Goal: Information Seeking & Learning: Learn about a topic

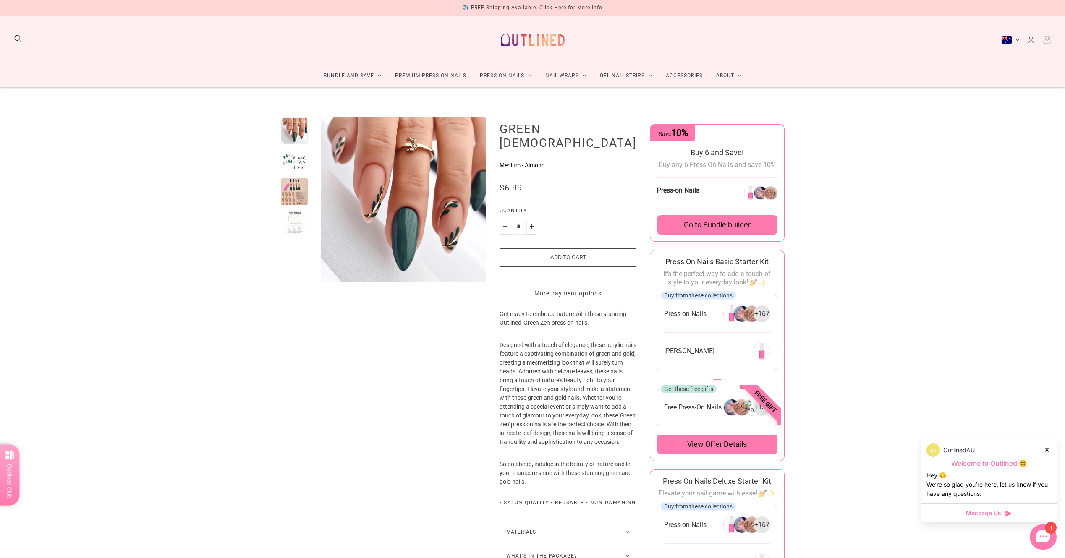
click at [1040, 535] on div "1" at bounding box center [1042, 537] width 27 height 25
click at [1047, 539] on div at bounding box center [1042, 537] width 27 height 25
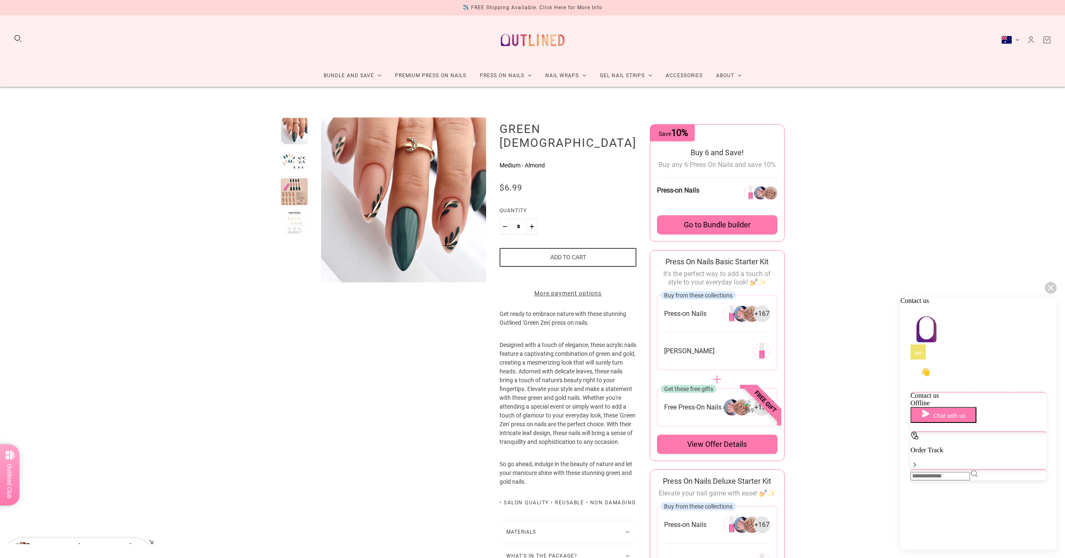
click at [939, 394] on span "Contact us" at bounding box center [924, 395] width 29 height 7
click at [958, 413] on span "Chat with us" at bounding box center [949, 416] width 32 height 7
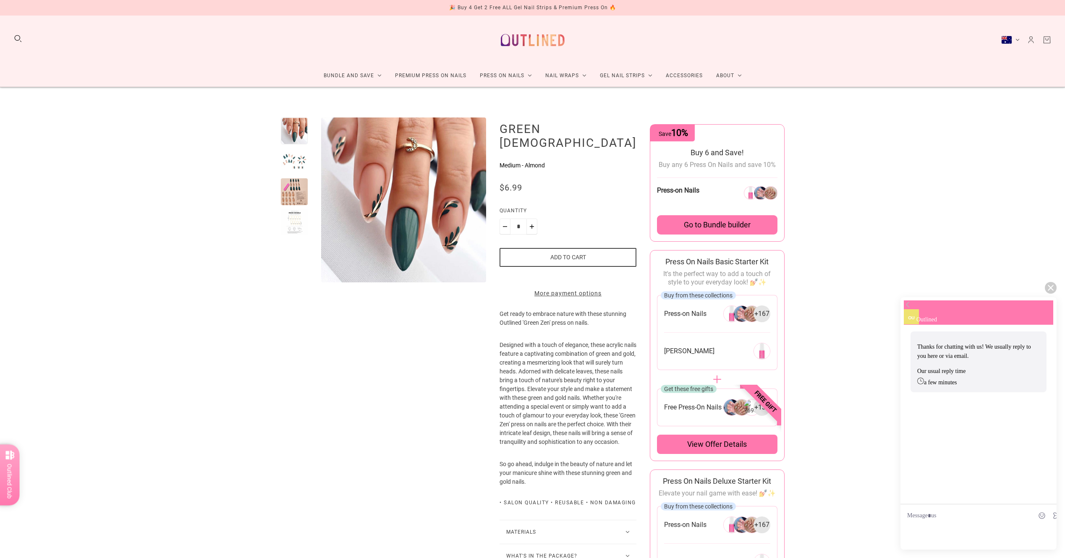
click at [909, 309] on img at bounding box center [907, 304] width 8 height 8
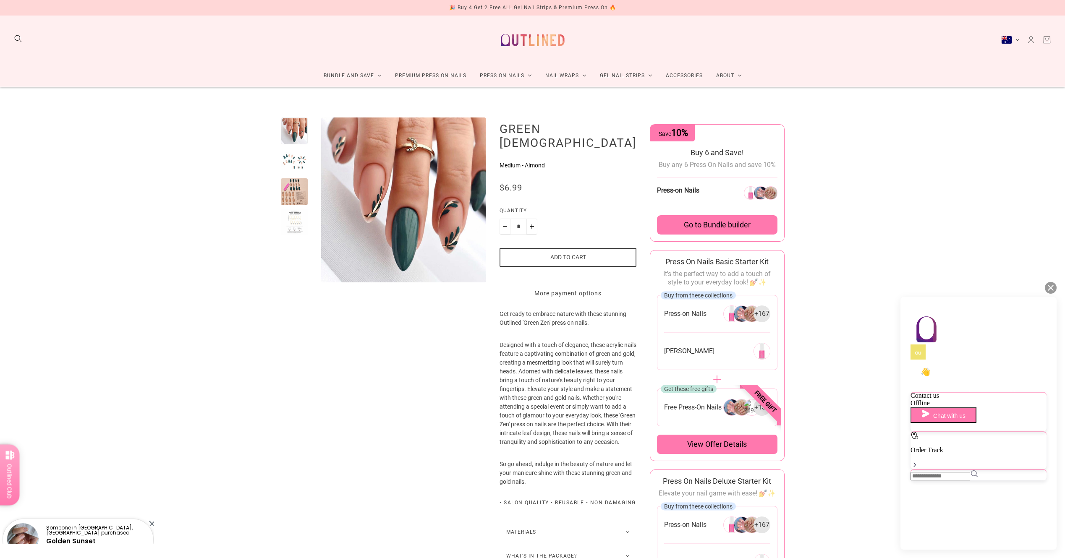
click at [1048, 286] on icon at bounding box center [1050, 288] width 6 height 6
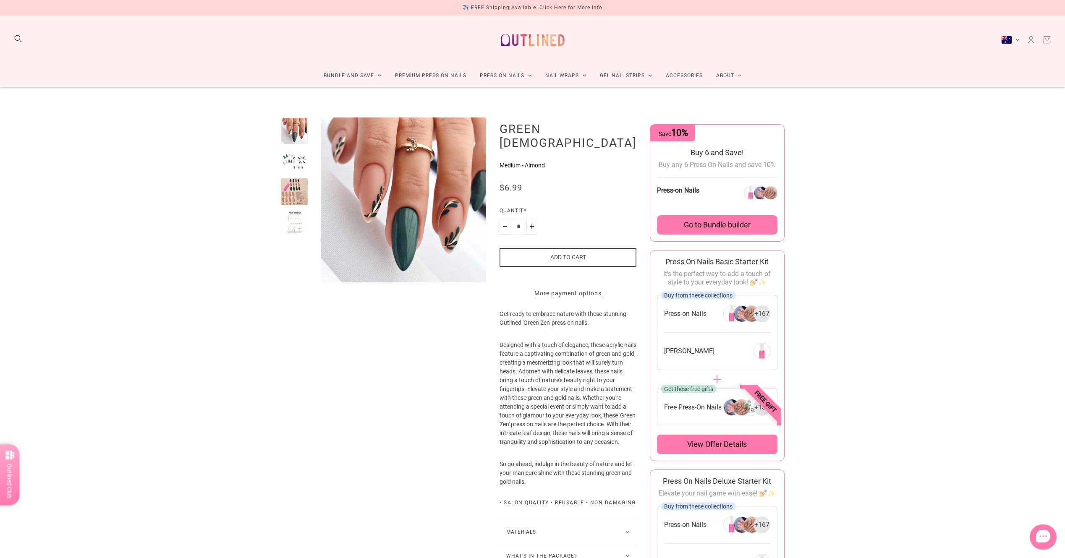
click at [1023, 38] on nav "Country selector Australia (AUD $) Afghanistan (AUD $) Åland Islands (AUD $) Al…" at bounding box center [1026, 39] width 50 height 9
click at [1025, 38] on nav "Country selector Australia (AUD $) Afghanistan (AUD $) Åland Islands (AUD $) Al…" at bounding box center [1026, 39] width 50 height 9
click at [1029, 39] on icon "Account" at bounding box center [1030, 39] width 9 height 9
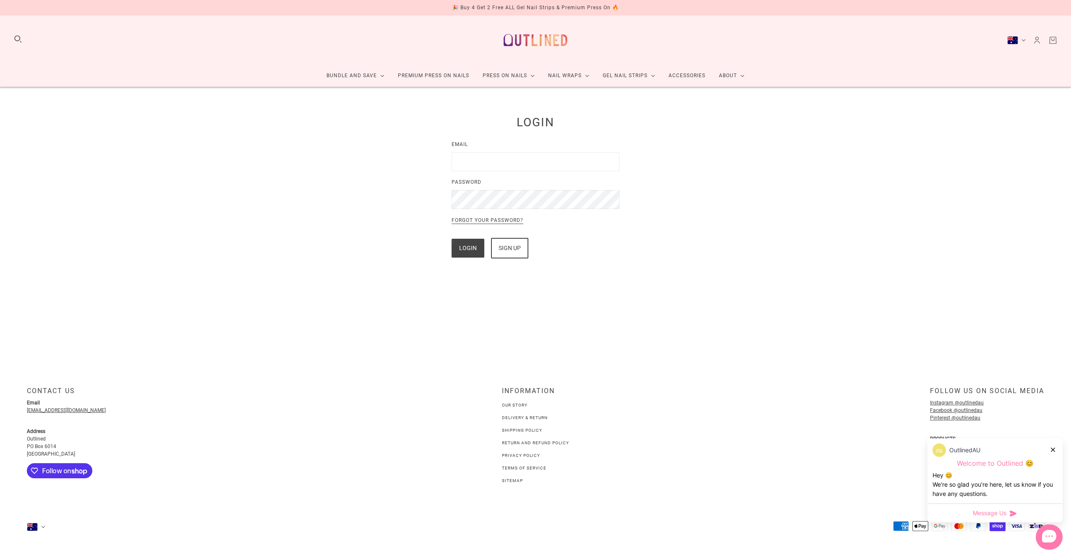
type input "**********"
click at [473, 252] on button "Login" at bounding box center [468, 248] width 33 height 19
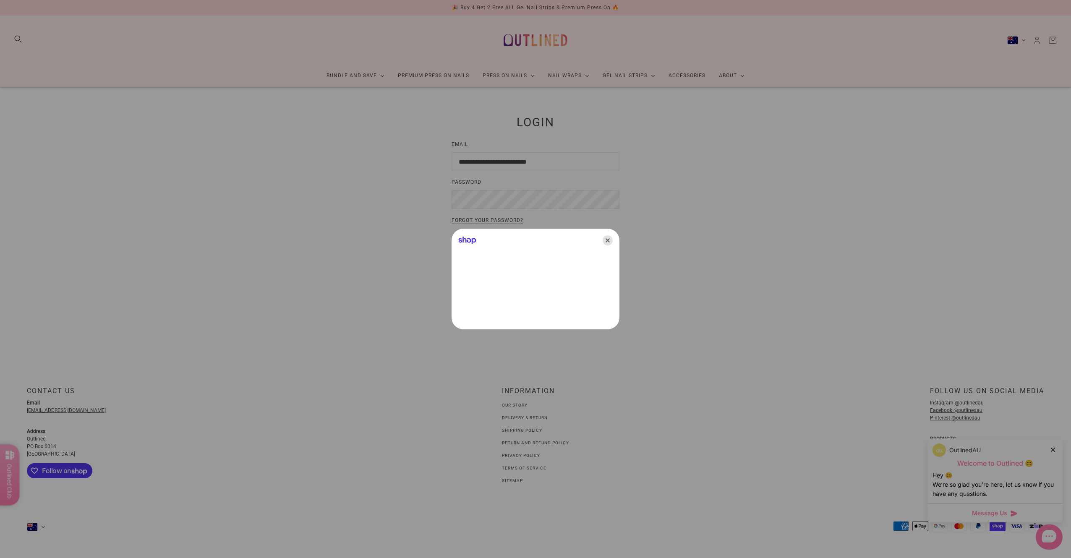
click at [609, 236] on icon "Close" at bounding box center [608, 240] width 10 height 10
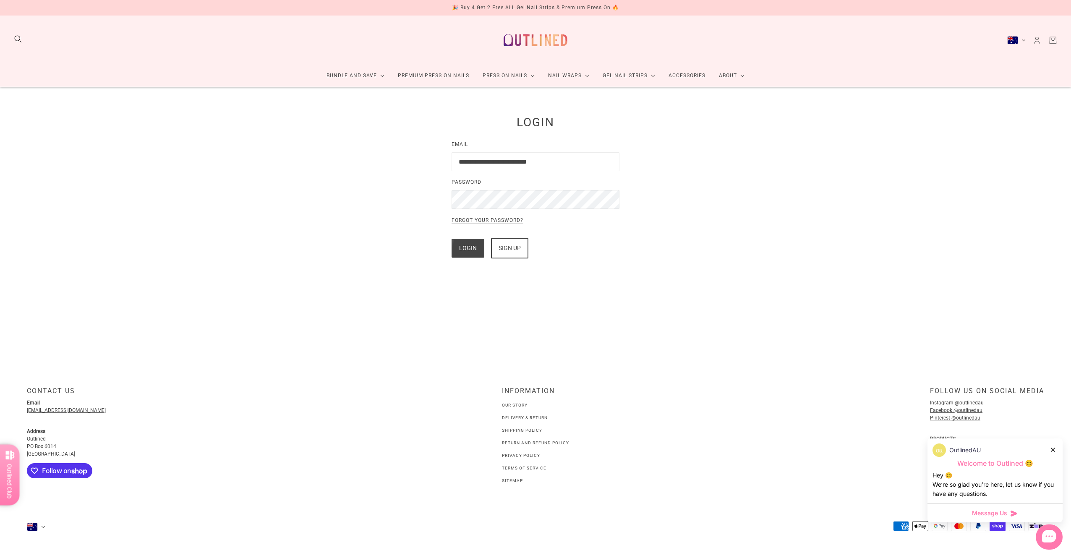
drag, startPoint x: 610, startPoint y: 240, endPoint x: 575, endPoint y: 237, distance: 34.5
click at [610, 240] on div "Login Sign up" at bounding box center [536, 248] width 168 height 21
click at [472, 247] on button "Login" at bounding box center [468, 248] width 33 height 19
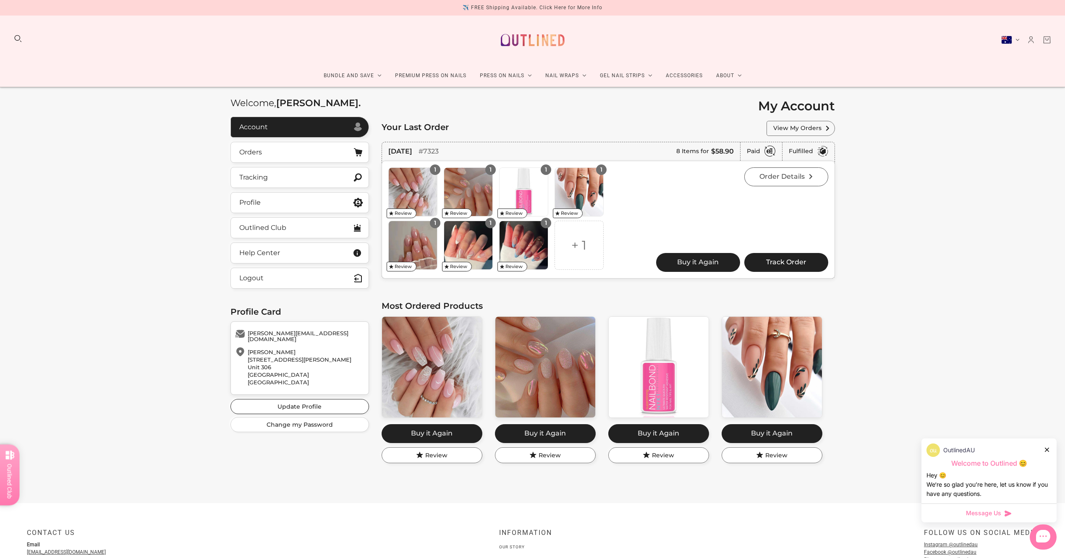
click at [792, 181] on link "Order Details" at bounding box center [786, 176] width 84 height 19
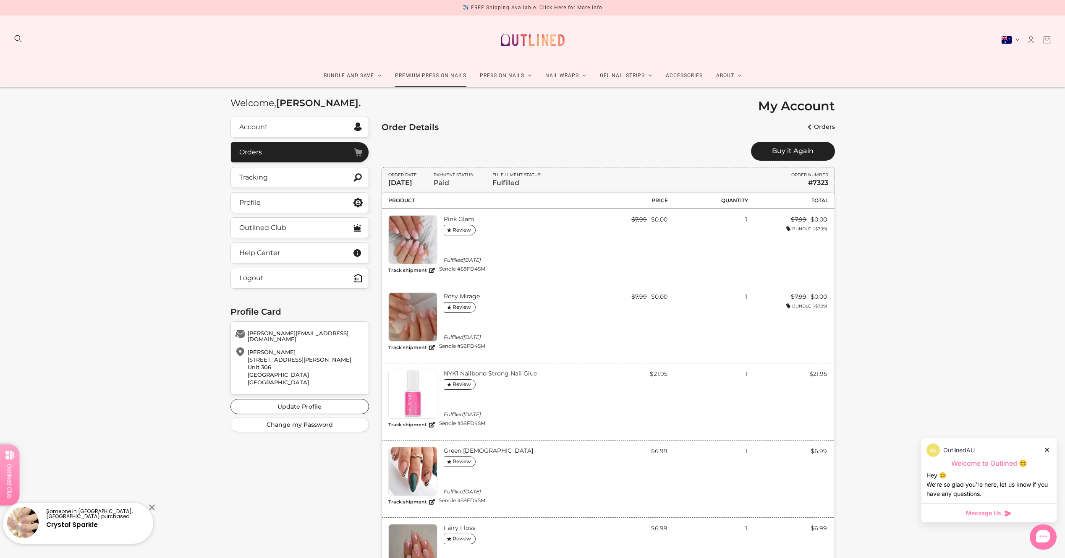
click at [418, 78] on link "Premium Press On Nails" at bounding box center [430, 76] width 85 height 22
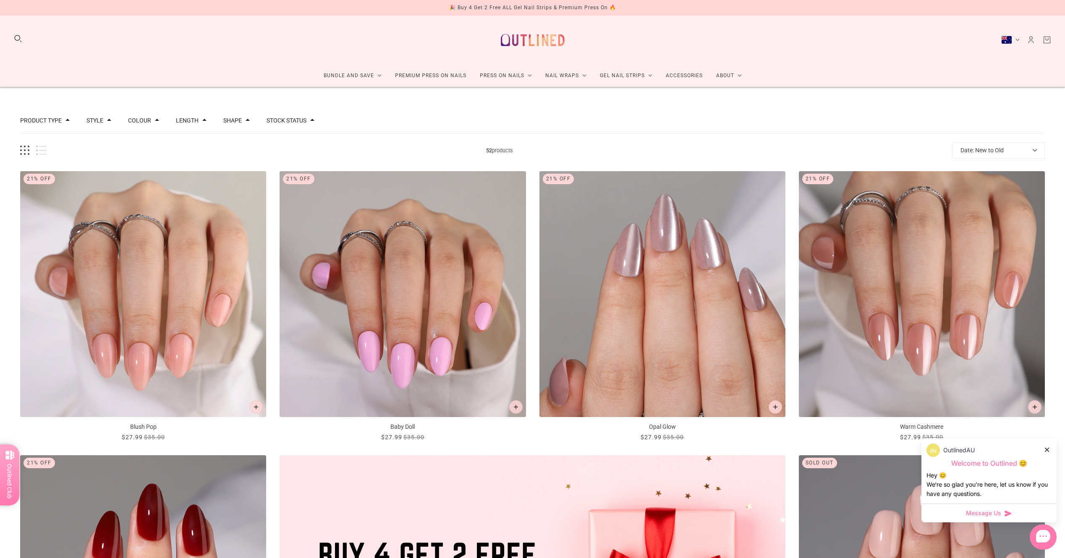
click at [991, 507] on div "Message Us" at bounding box center [988, 513] width 135 height 19
click at [992, 509] on span "Message Us" at bounding box center [983, 513] width 35 height 8
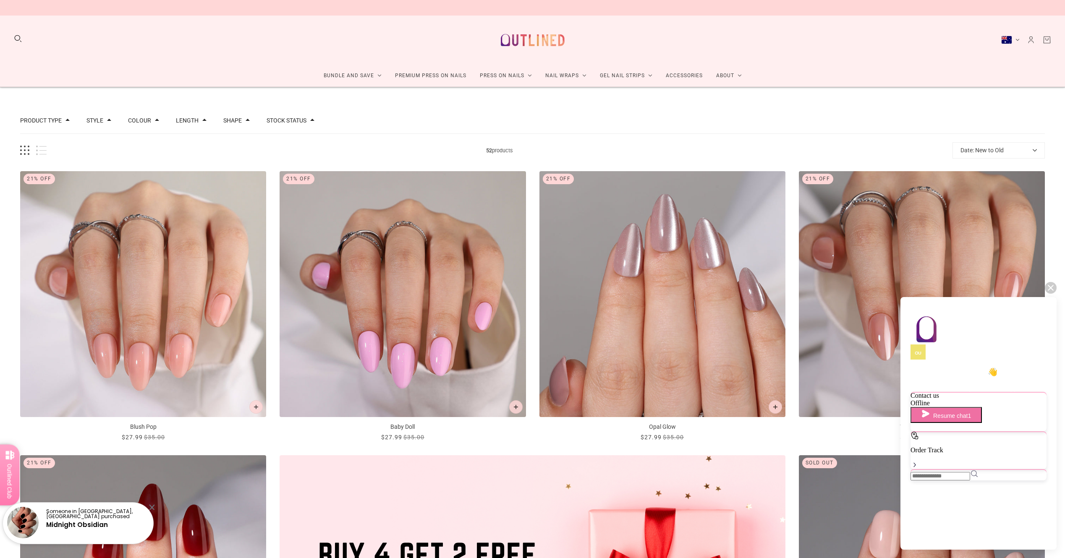
click at [973, 409] on button "Resume chat 1" at bounding box center [945, 415] width 71 height 16
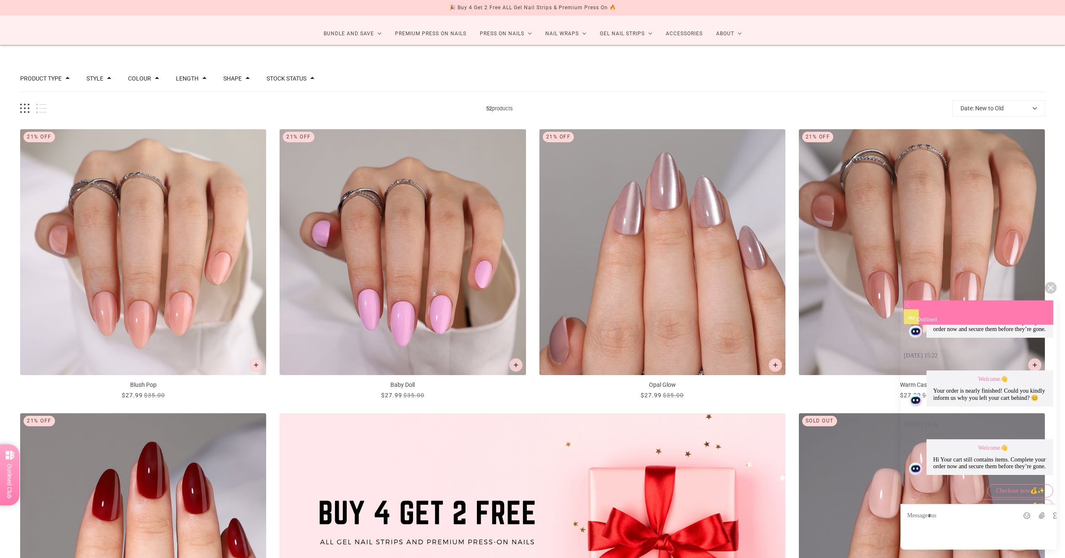
scroll to position [632, 0]
click at [911, 309] on img at bounding box center [907, 304] width 8 height 8
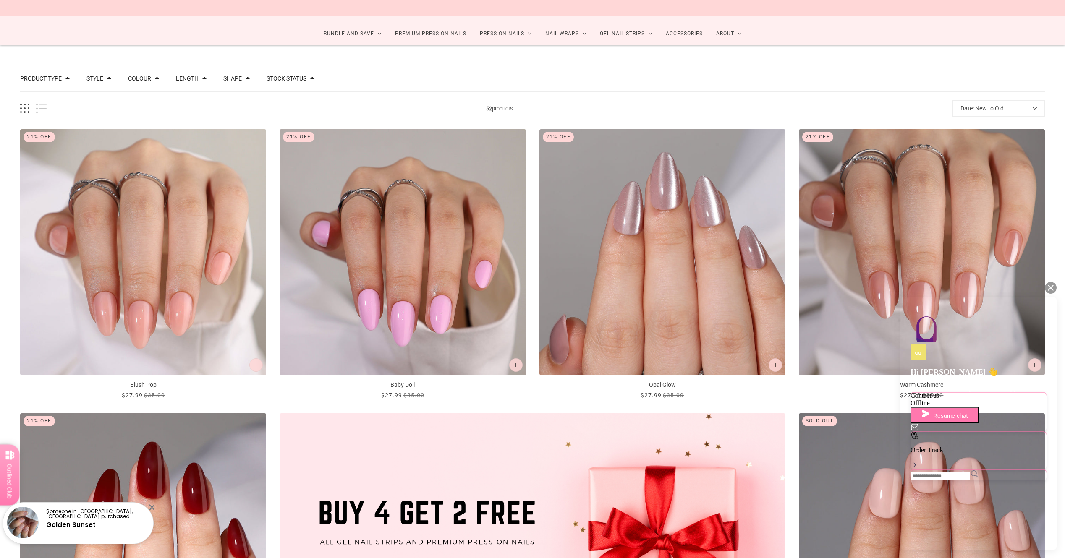
click at [1052, 288] on icon at bounding box center [1050, 288] width 6 height 6
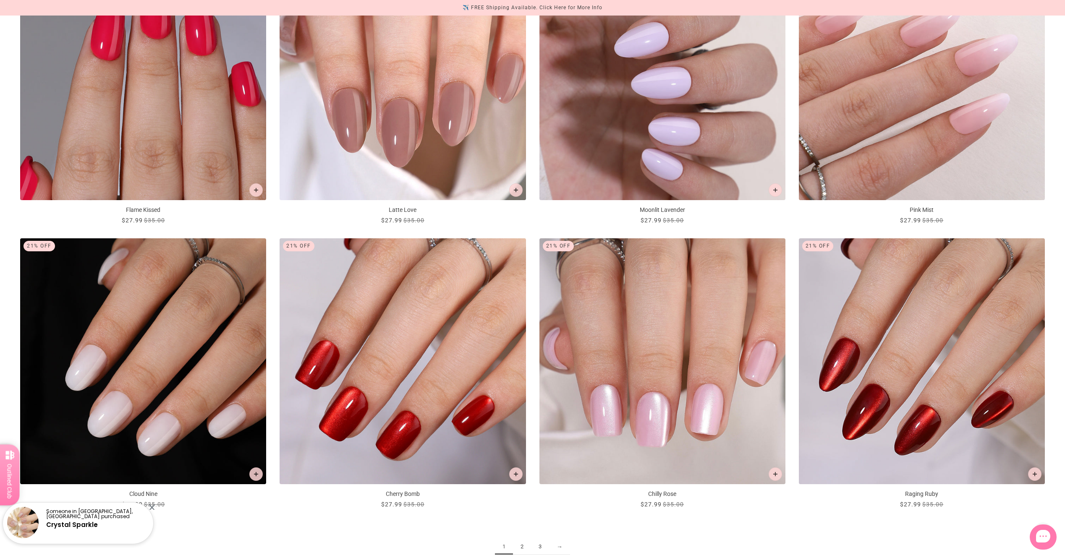
scroll to position [1385, 0]
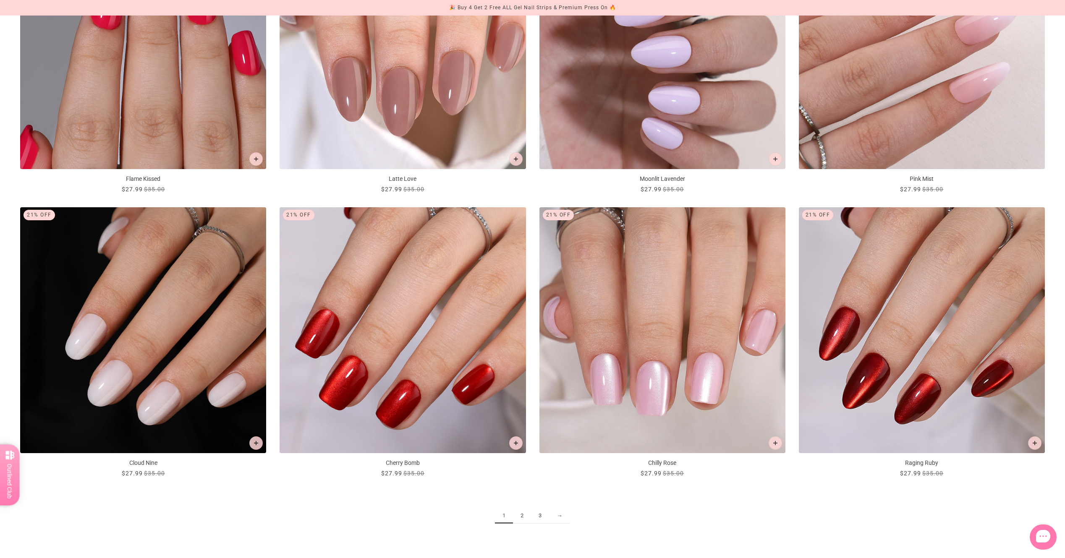
click at [522, 515] on link "2" at bounding box center [522, 516] width 18 height 16
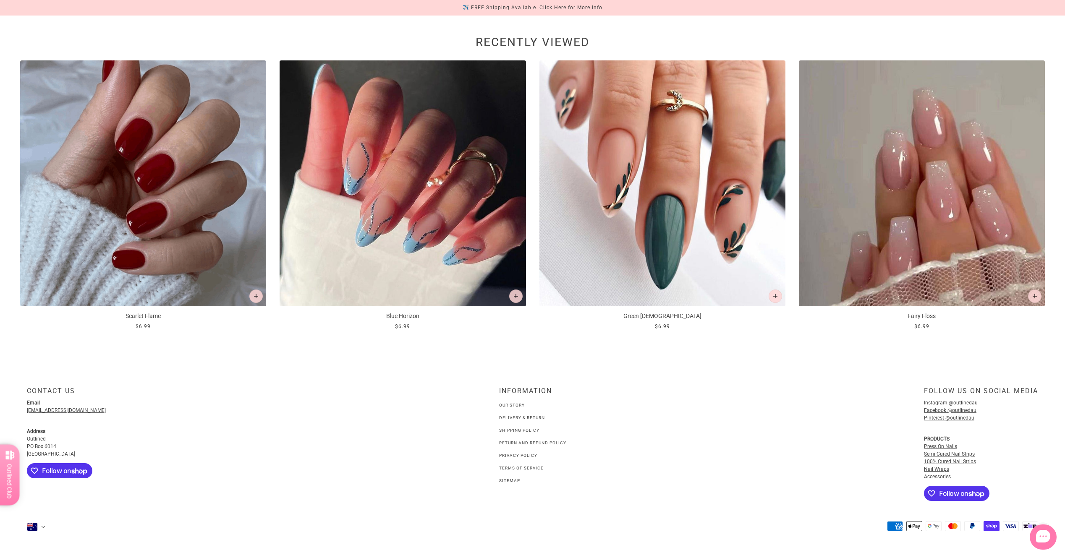
scroll to position [1717, 0]
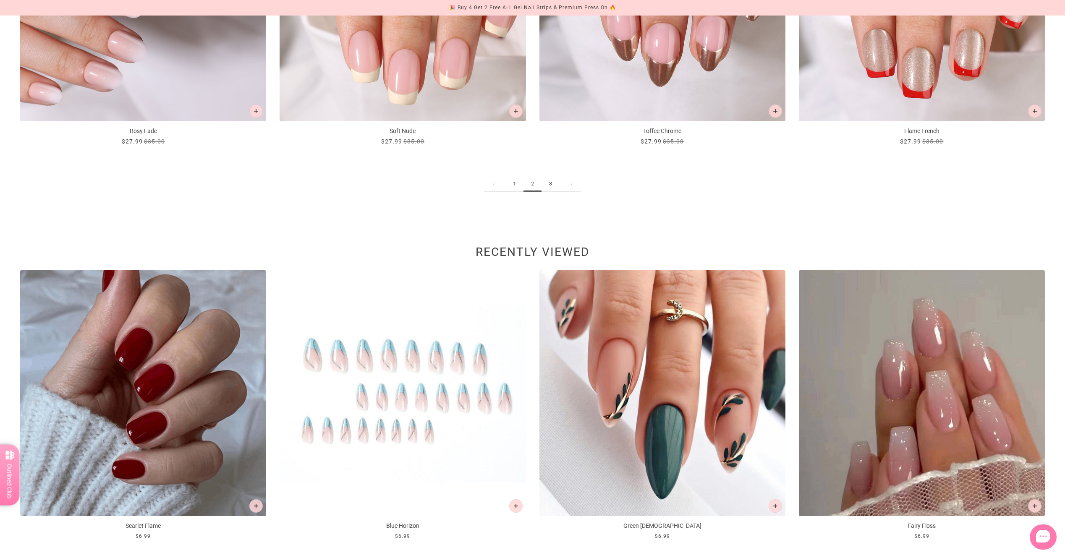
click at [478, 387] on img at bounding box center [402, 393] width 246 height 246
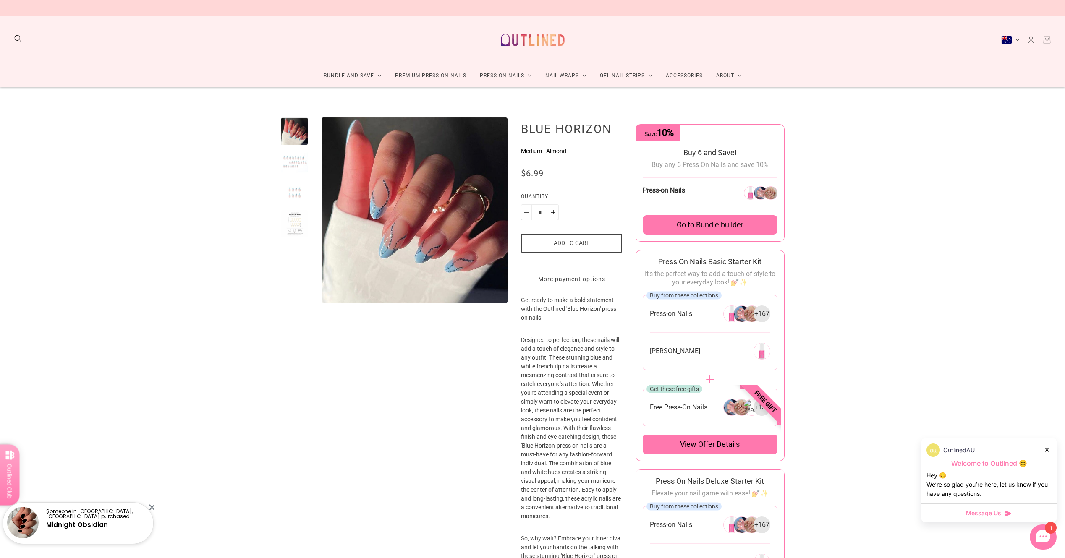
drag, startPoint x: 555, startPoint y: 0, endPoint x: 922, endPoint y: 185, distance: 411.2
click at [922, 185] on div "Home products Blue Horizon Blue Horizon Medium - Almond No reviews $6.99 / Quan…" at bounding box center [532, 435] width 1065 height 697
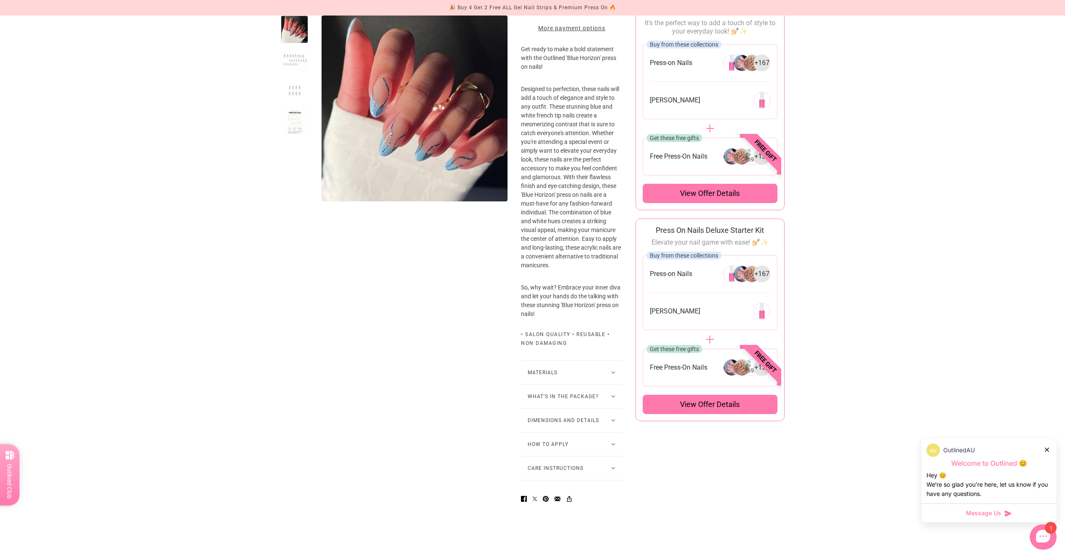
scroll to position [252, 0]
click at [576, 384] on button "Materials" at bounding box center [571, 371] width 101 height 23
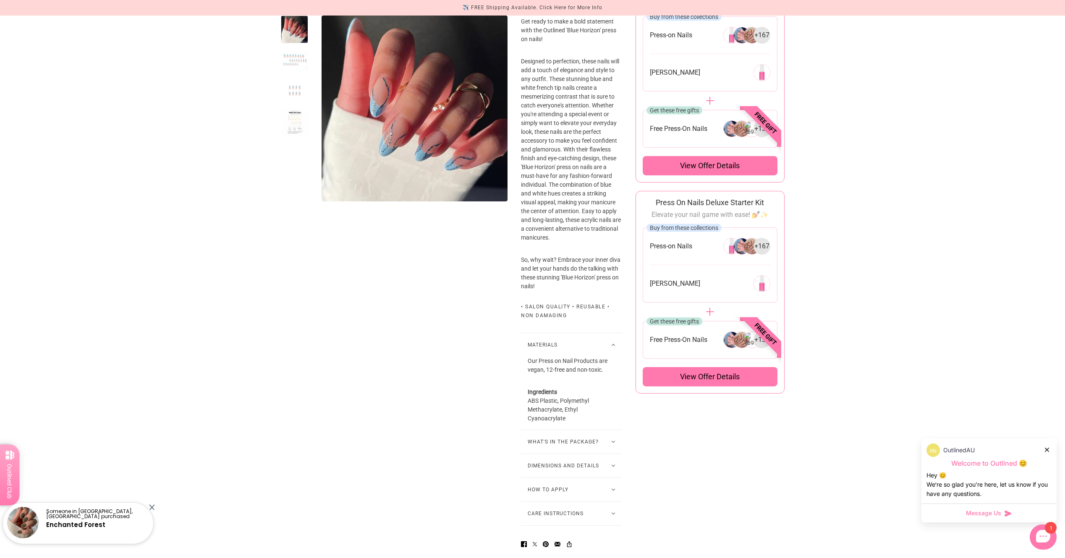
scroll to position [294, 0]
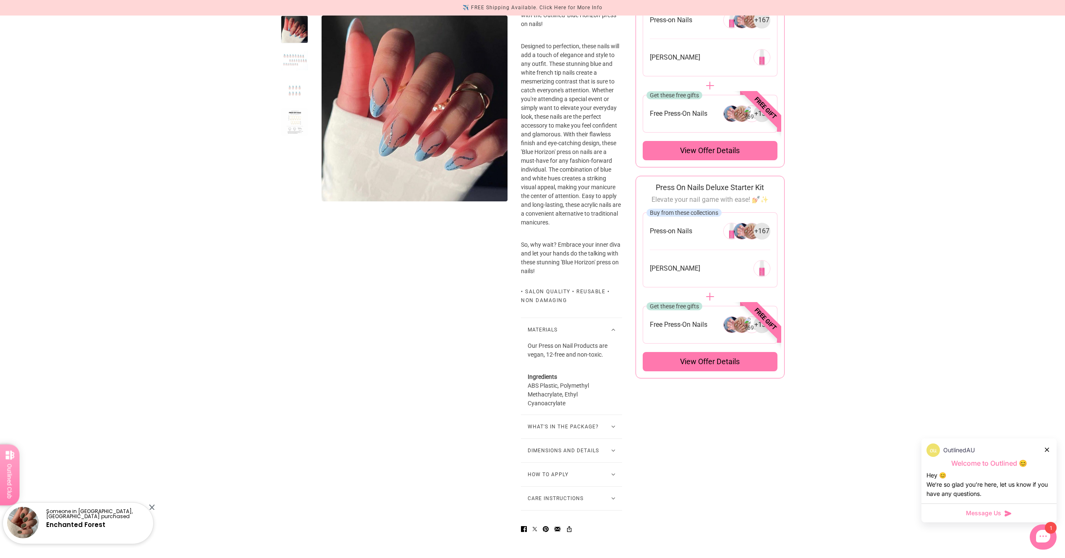
click at [576, 439] on button "What's in the package?" at bounding box center [571, 426] width 101 height 23
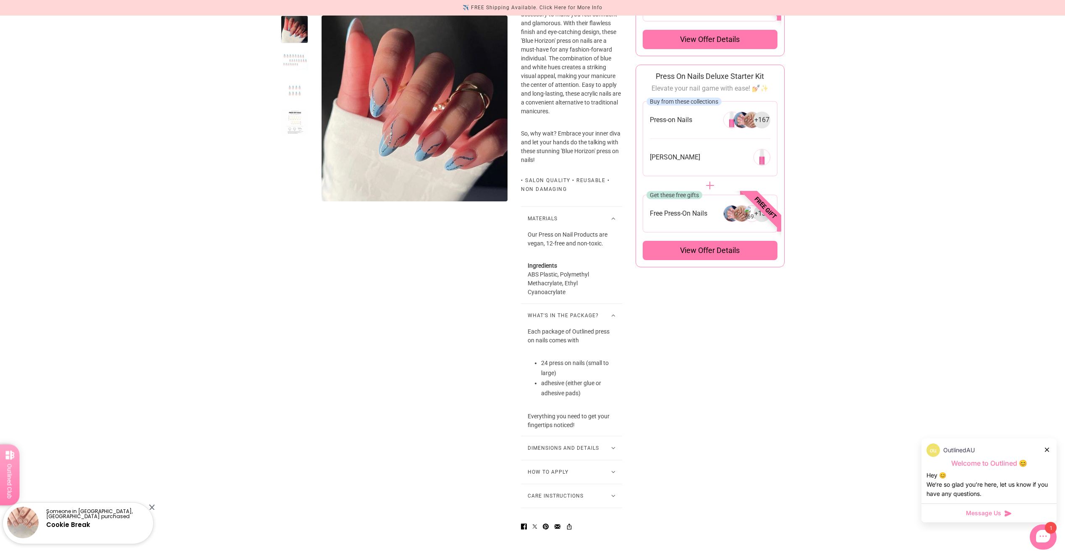
scroll to position [420, 0]
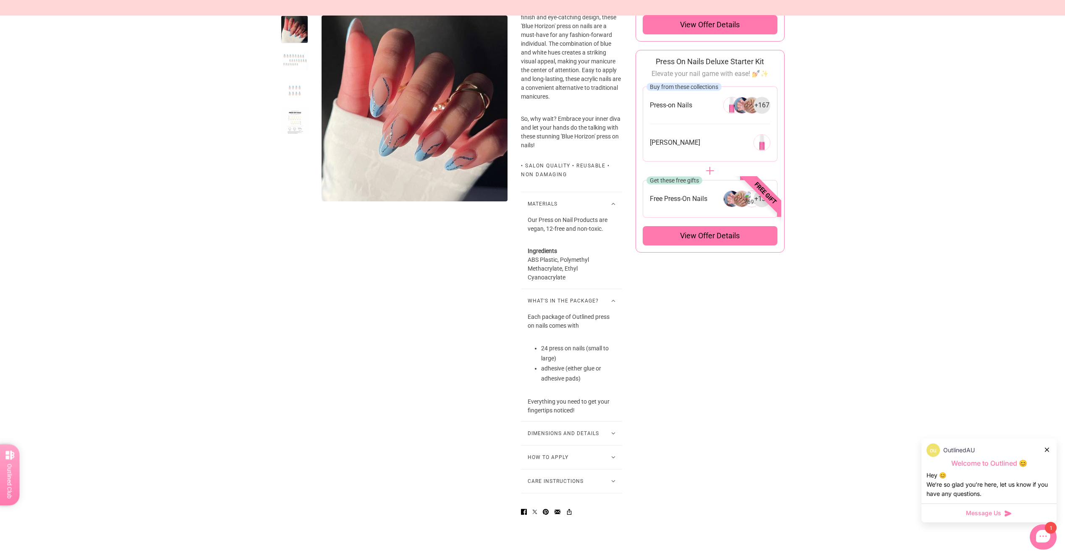
click at [560, 443] on button "Dimensions and Details" at bounding box center [571, 433] width 101 height 23
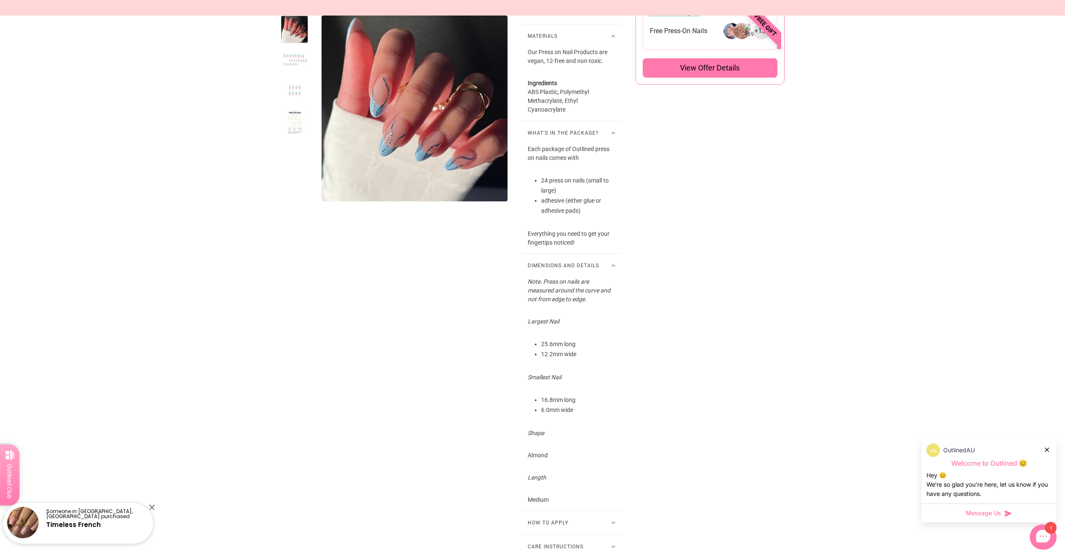
scroll to position [713, 0]
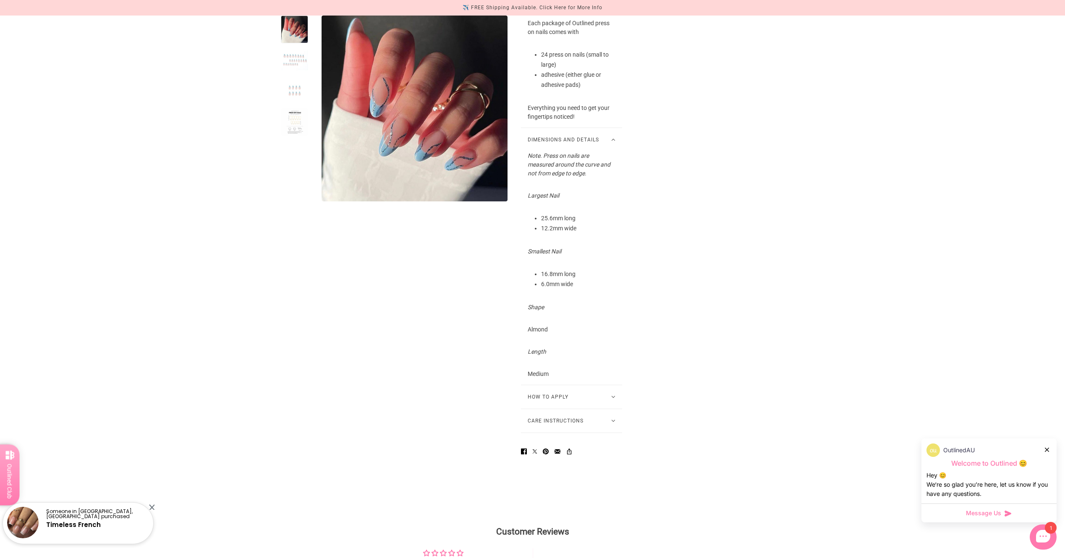
click at [609, 409] on button "How to Apply" at bounding box center [571, 396] width 101 height 23
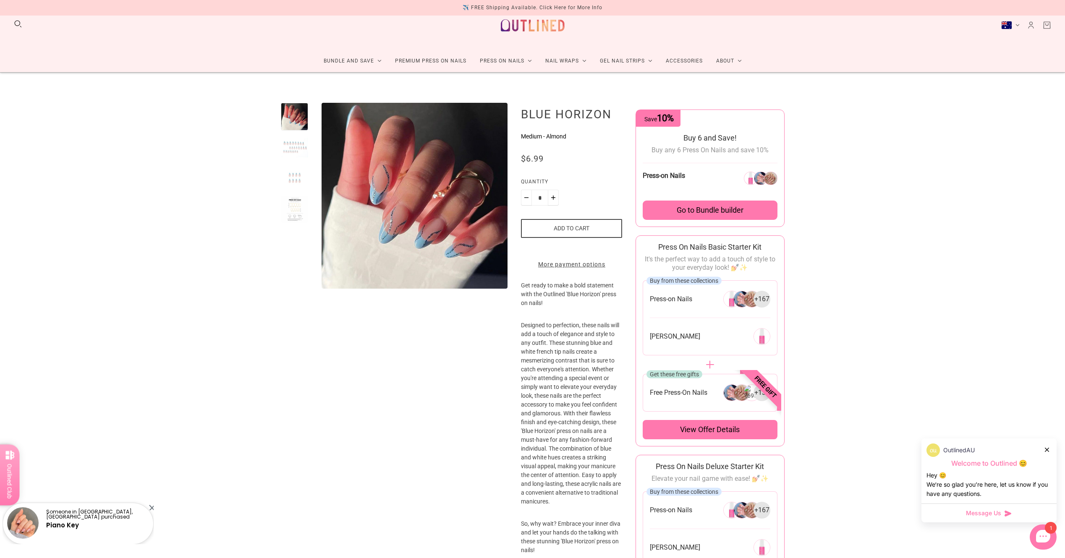
scroll to position [0, 0]
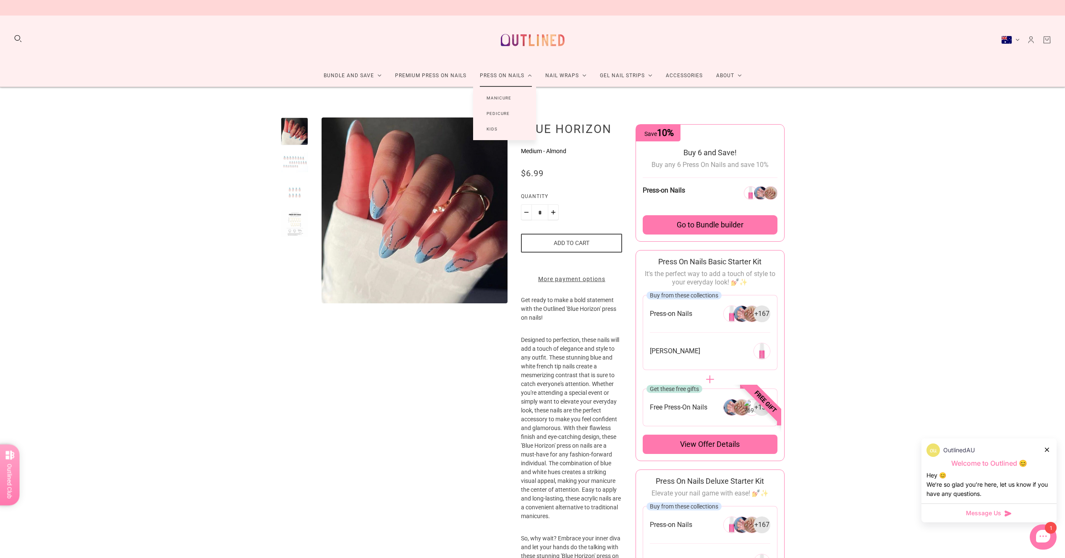
click at [505, 73] on link "Press On Nails" at bounding box center [505, 76] width 65 height 22
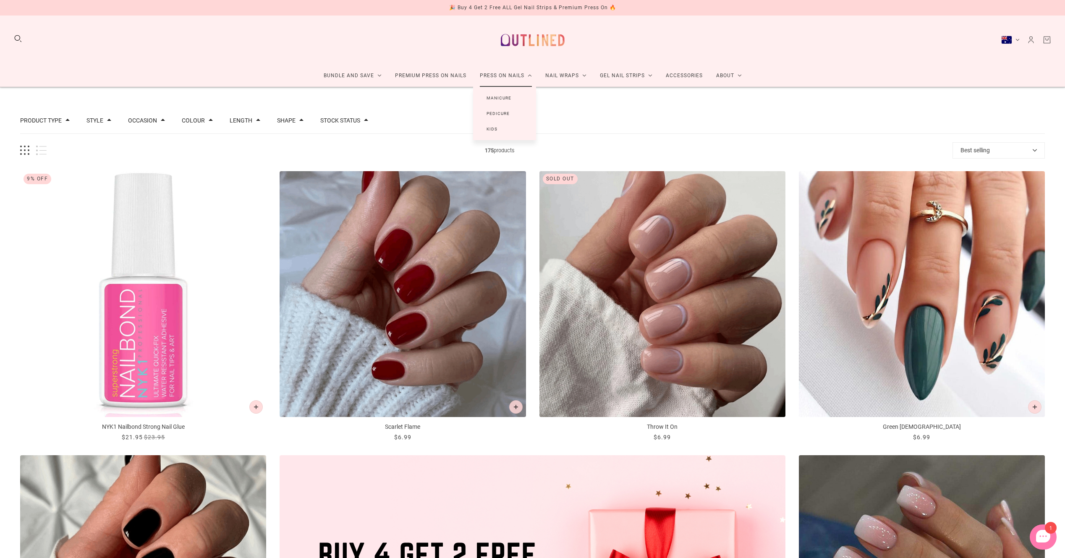
click at [505, 99] on link "Manicure" at bounding box center [499, 98] width 52 height 16
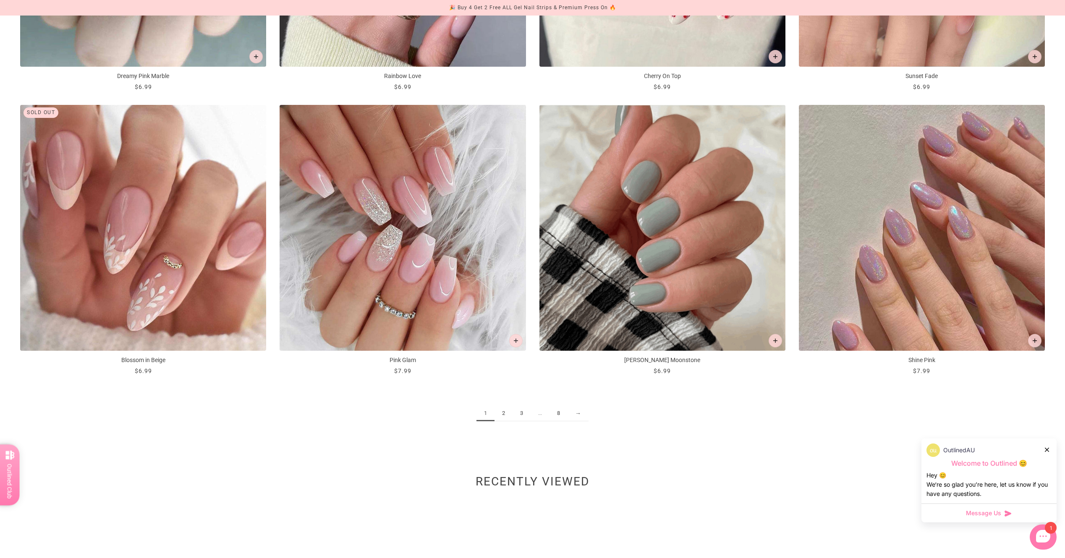
scroll to position [1637, 0]
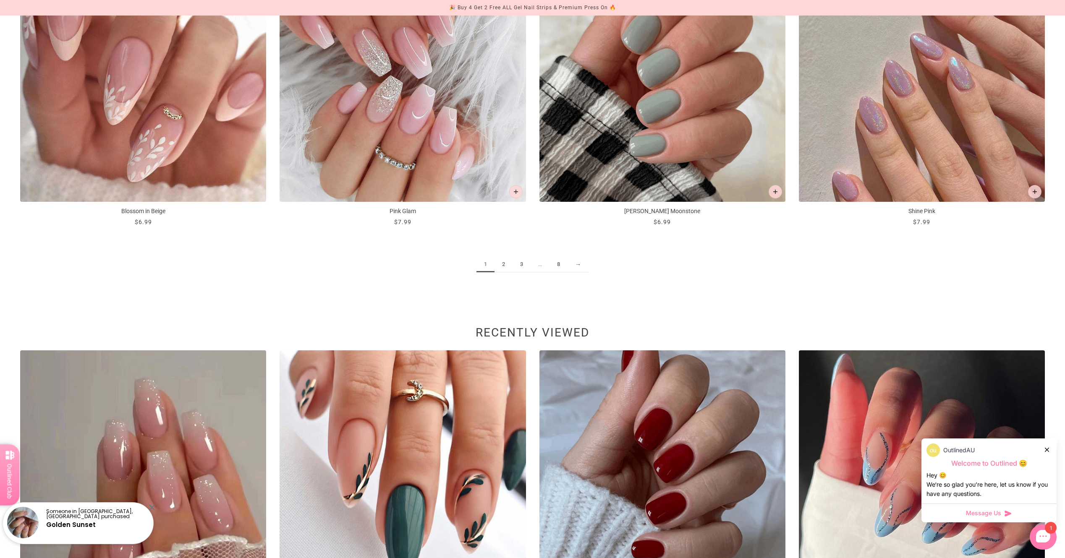
click at [503, 263] on link "2" at bounding box center [503, 265] width 18 height 16
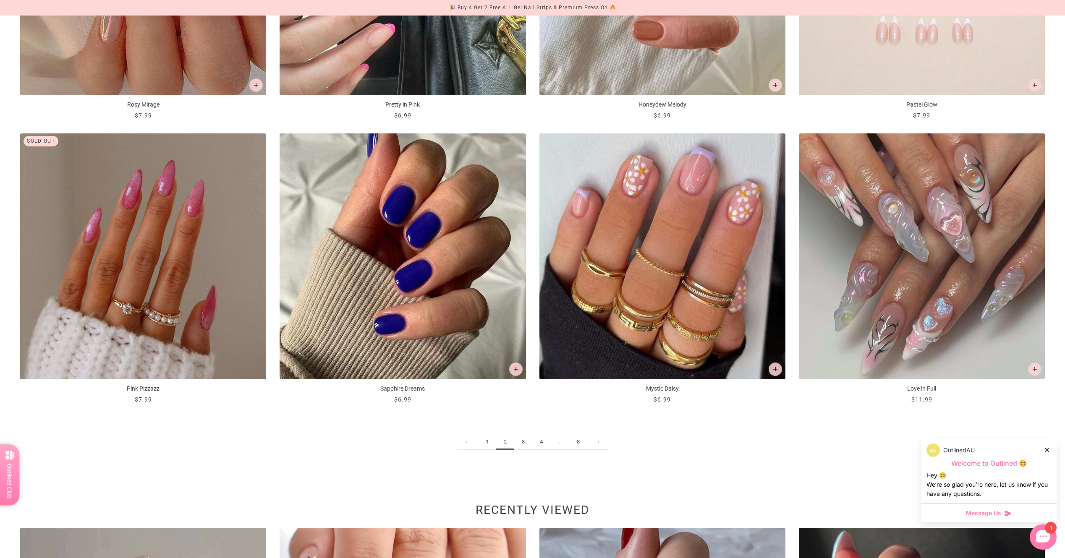
scroll to position [1511, 0]
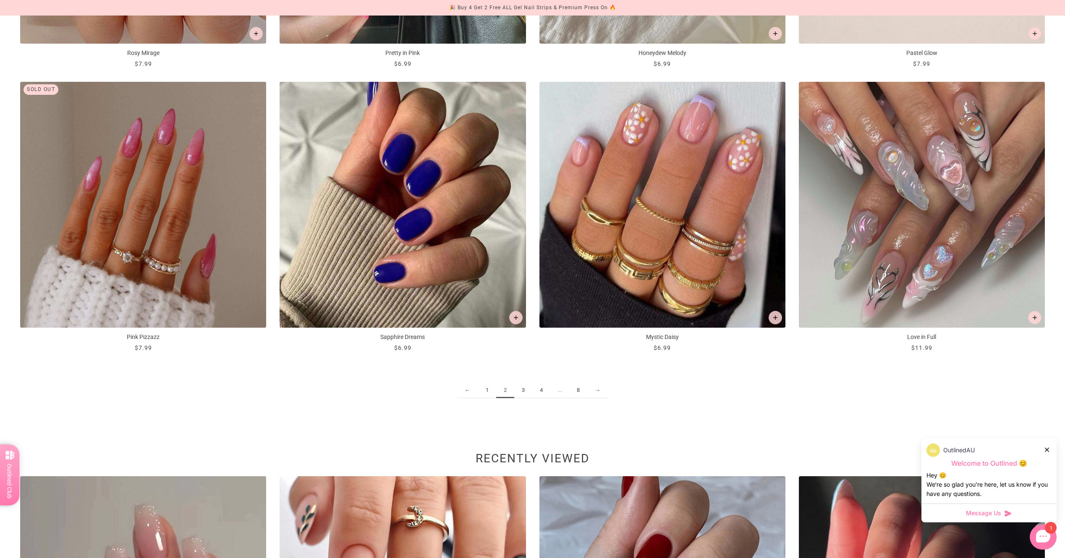
click at [520, 389] on link "3" at bounding box center [523, 391] width 18 height 16
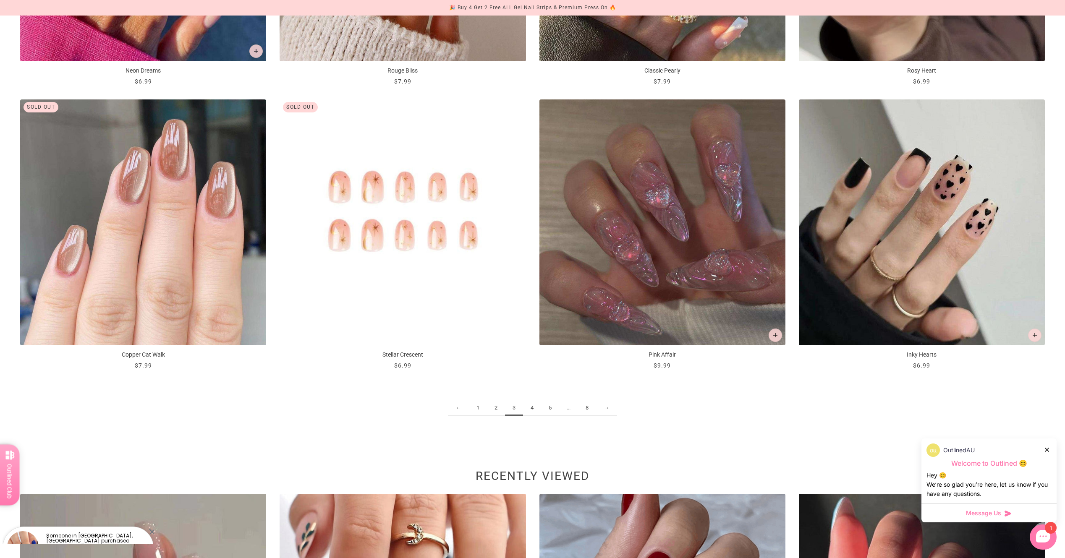
scroll to position [1511, 0]
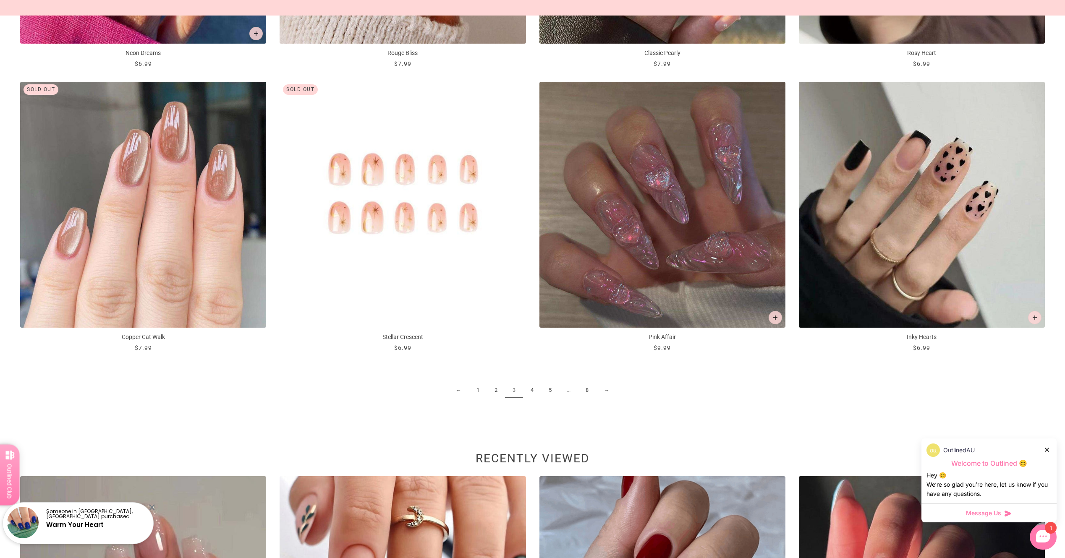
click at [531, 392] on link "4" at bounding box center [532, 391] width 18 height 16
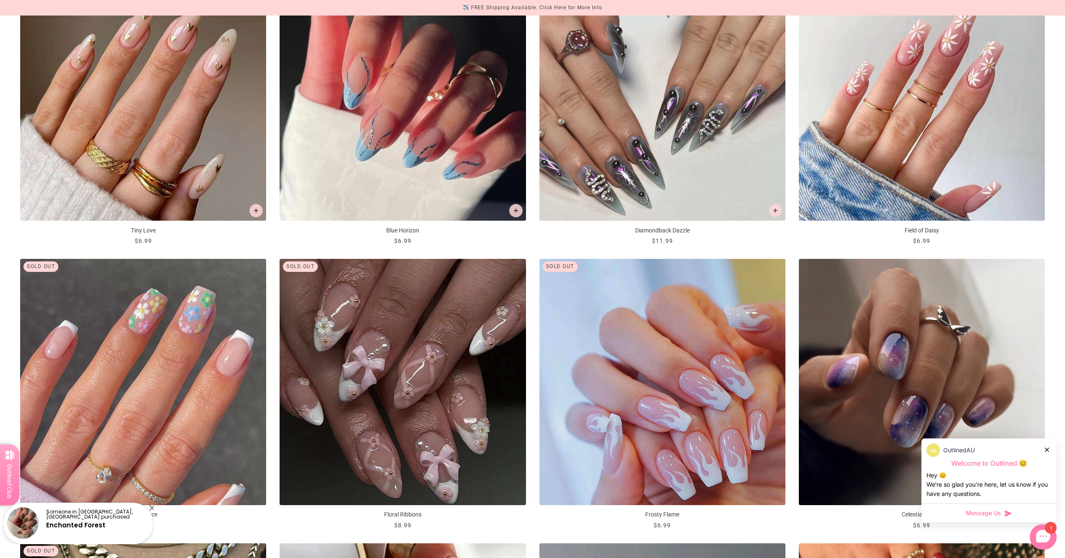
scroll to position [1301, 0]
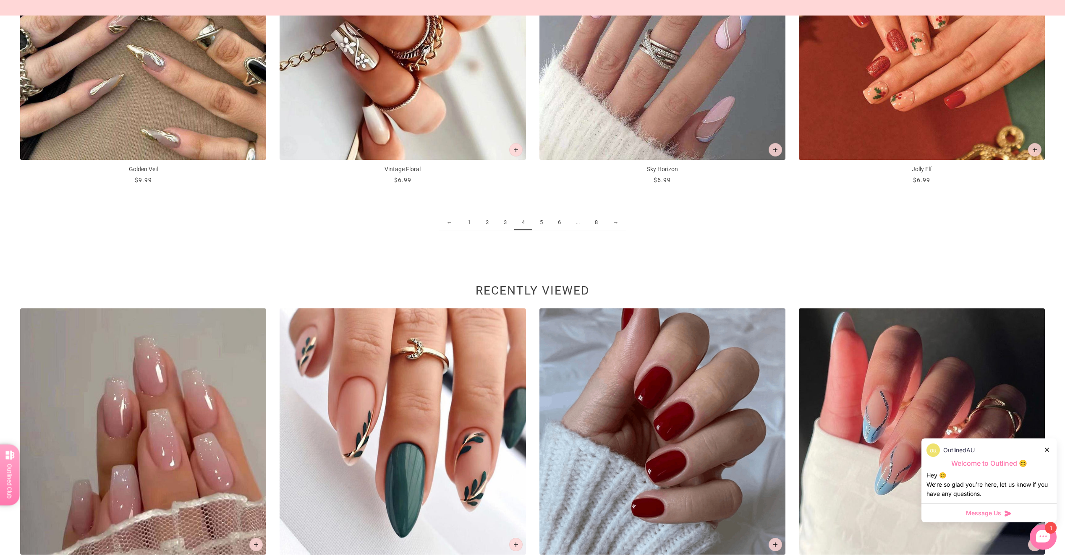
click at [540, 223] on link "5" at bounding box center [541, 223] width 18 height 16
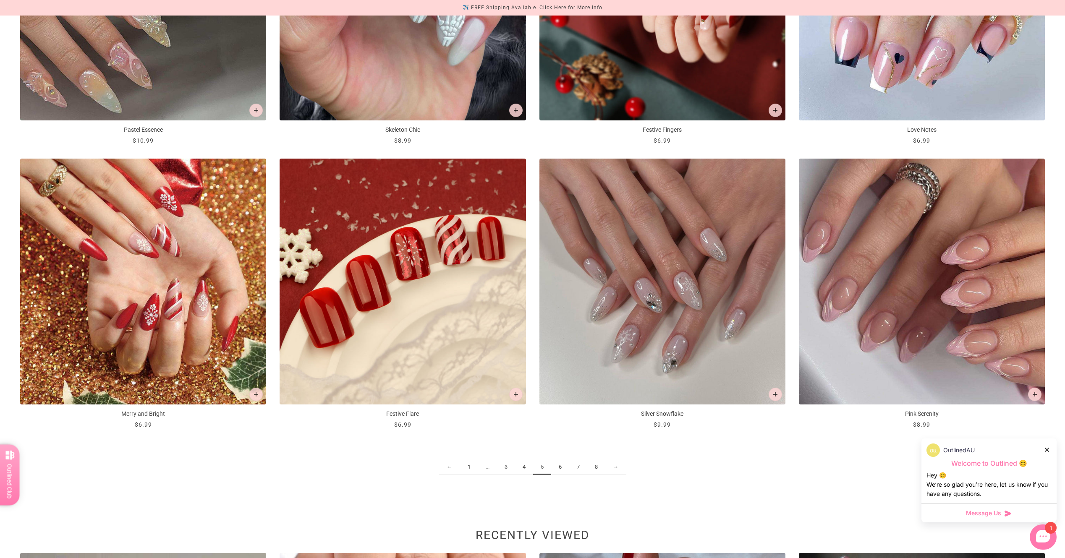
scroll to position [1511, 0]
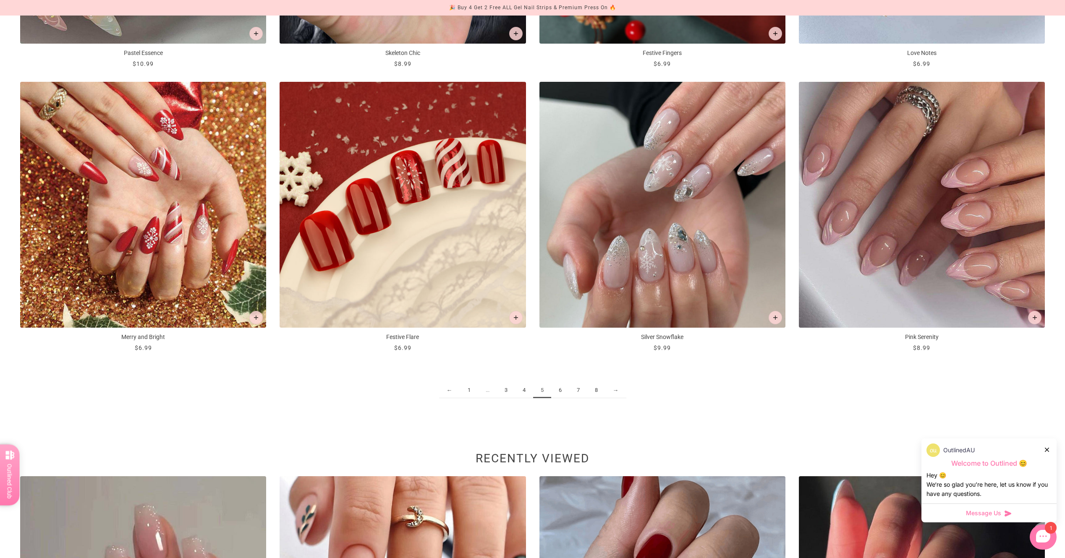
click at [554, 389] on link "6" at bounding box center [560, 391] width 18 height 16
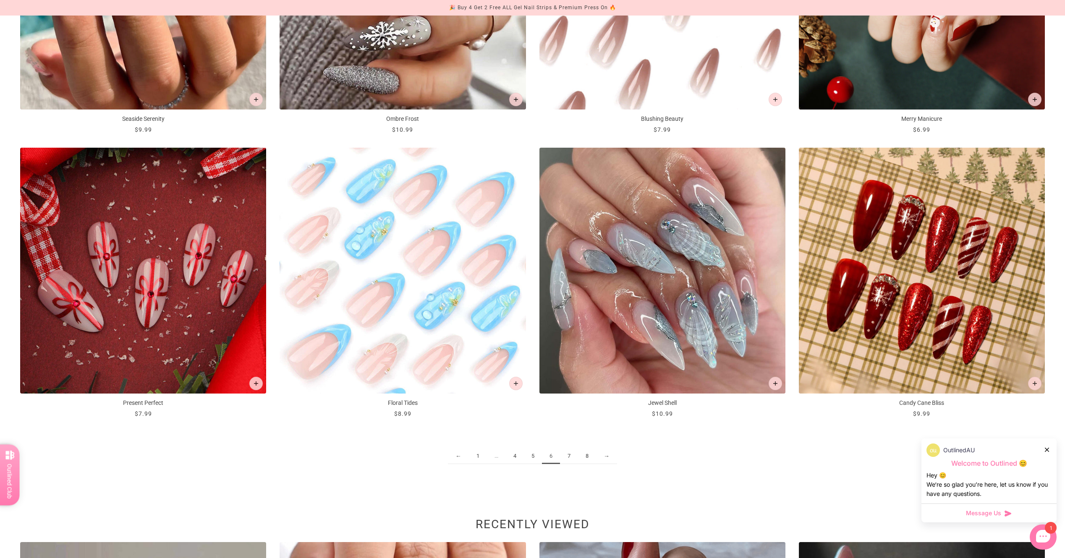
scroll to position [1469, 0]
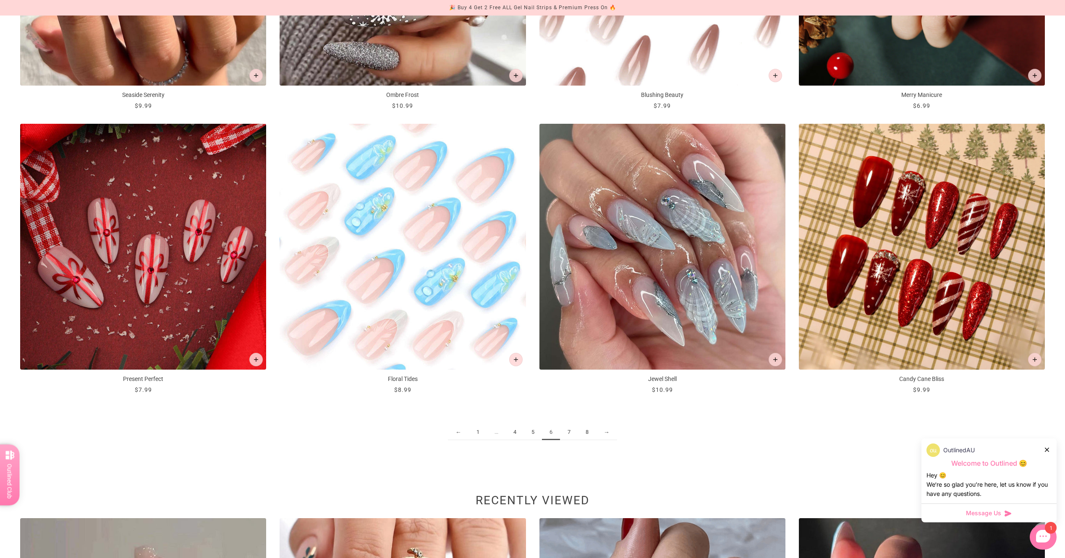
click at [568, 435] on link "7" at bounding box center [569, 433] width 18 height 16
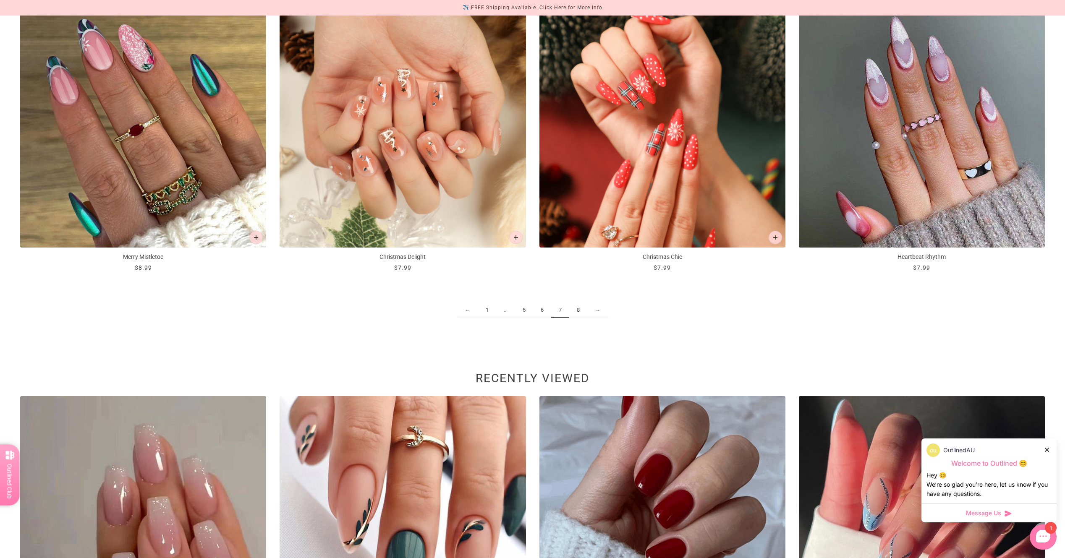
scroll to position [1595, 0]
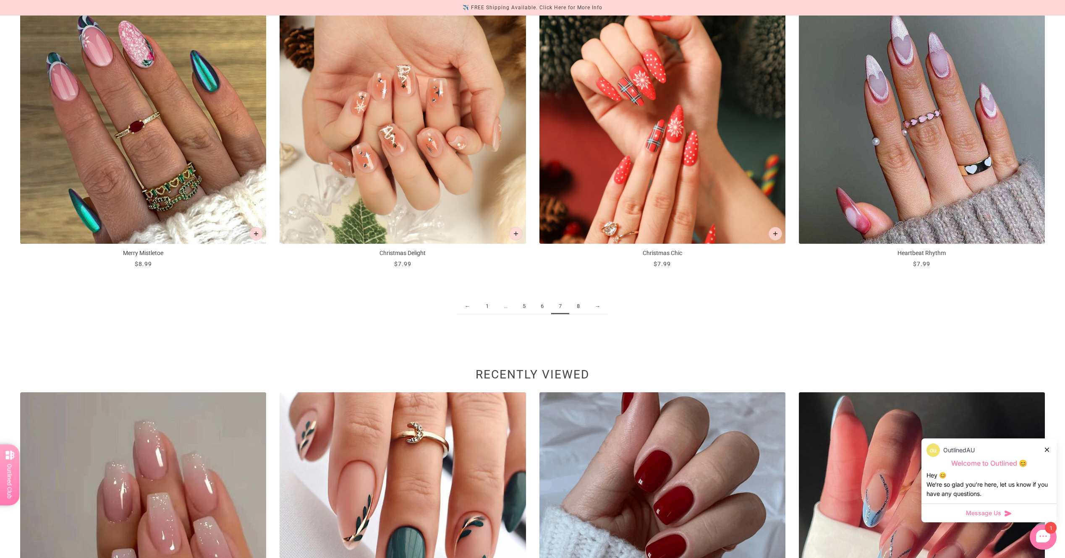
click at [581, 305] on link "8" at bounding box center [578, 307] width 18 height 16
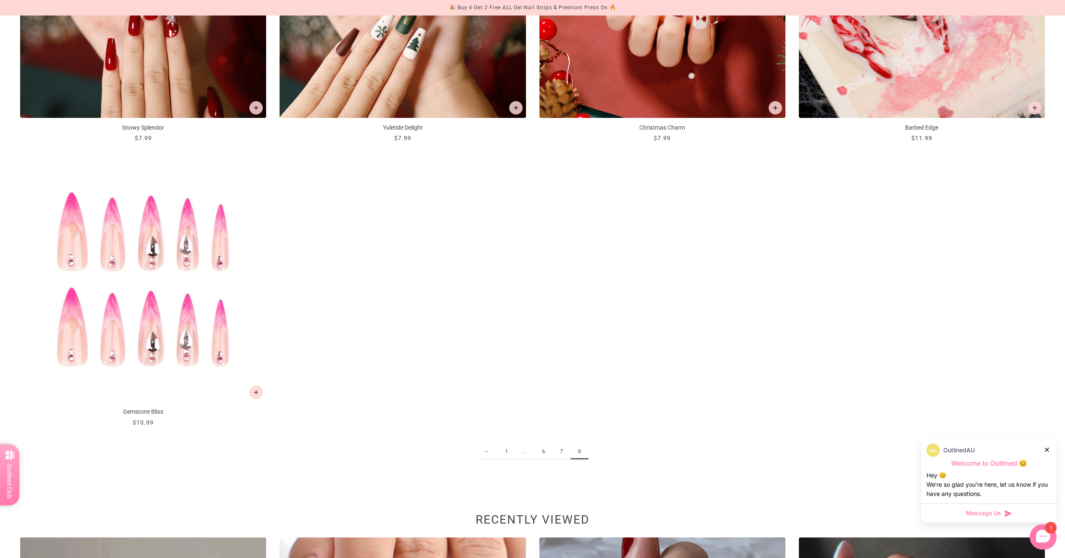
scroll to position [1301, 0]
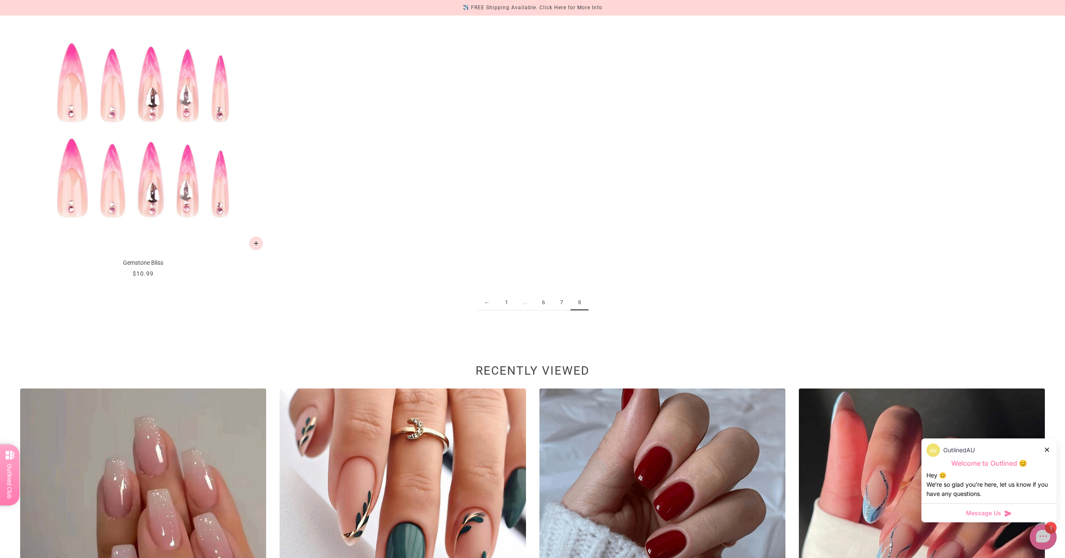
click at [1049, 538] on div "1" at bounding box center [1042, 537] width 27 height 25
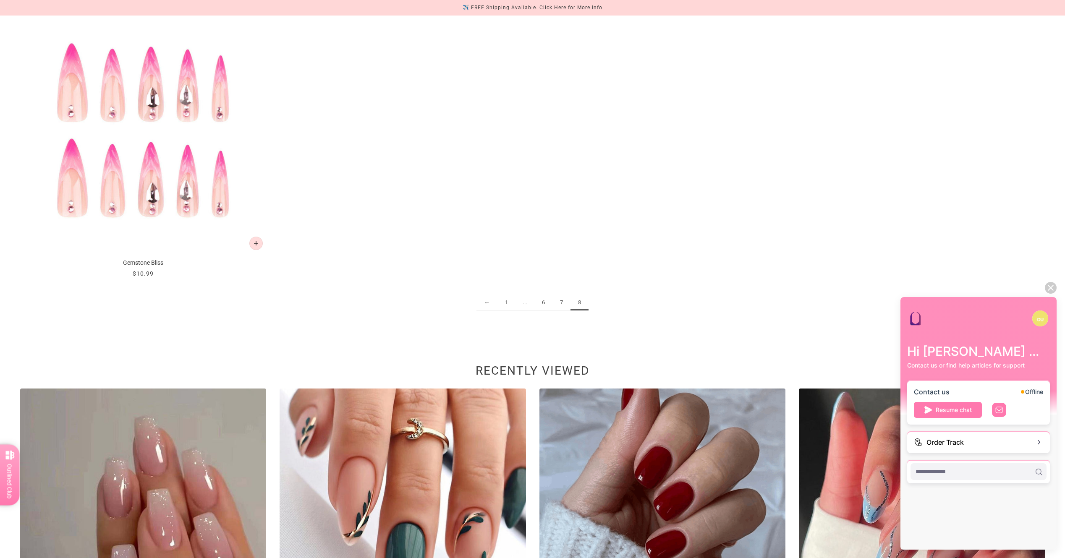
scroll to position [0, 0]
click at [972, 410] on button "Resume chat 1" at bounding box center [948, 410] width 68 height 16
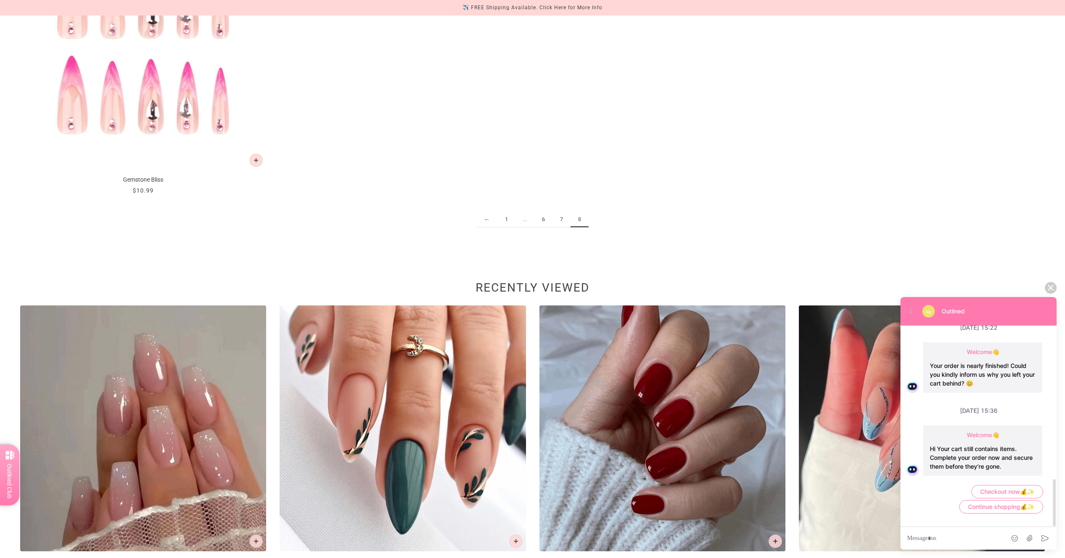
scroll to position [1385, 0]
click at [1049, 289] on icon at bounding box center [1050, 287] width 11 height 11
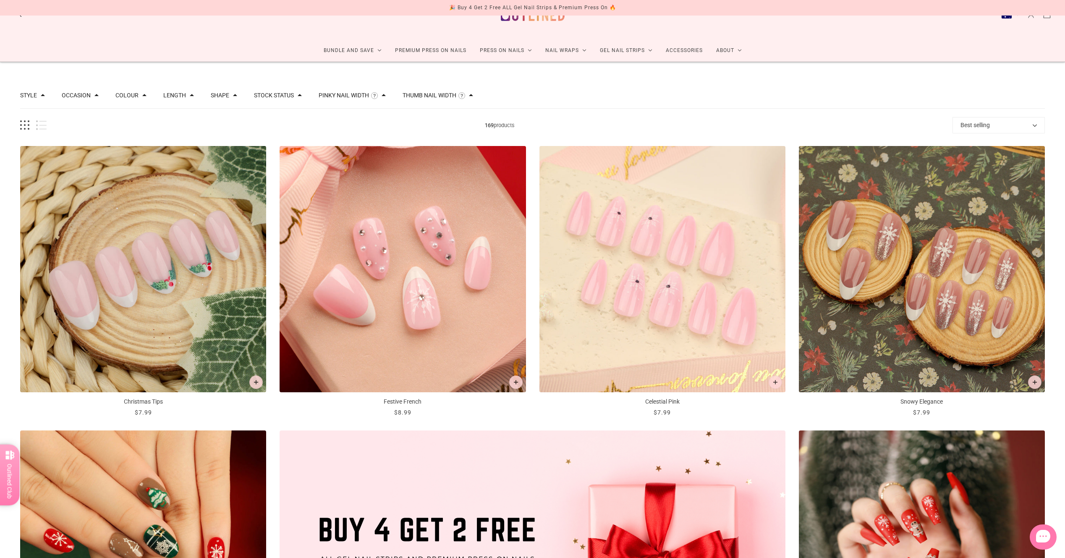
scroll to position [0, 0]
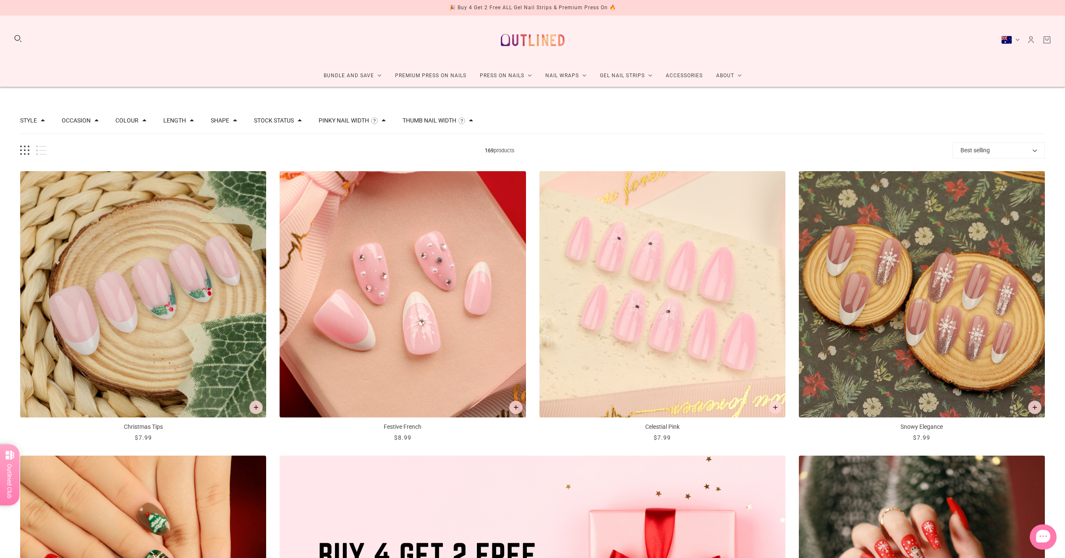
click at [1043, 42] on icon "Cart" at bounding box center [1046, 40] width 6 height 7
